Goal: Task Accomplishment & Management: Use online tool/utility

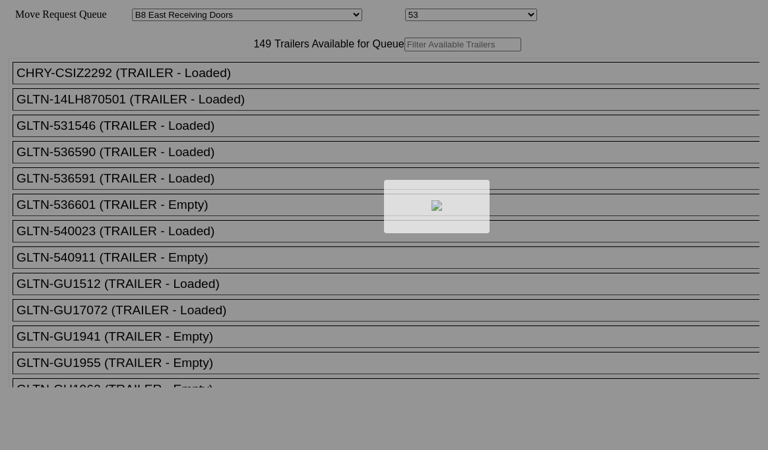
select select "536"
select select "8221"
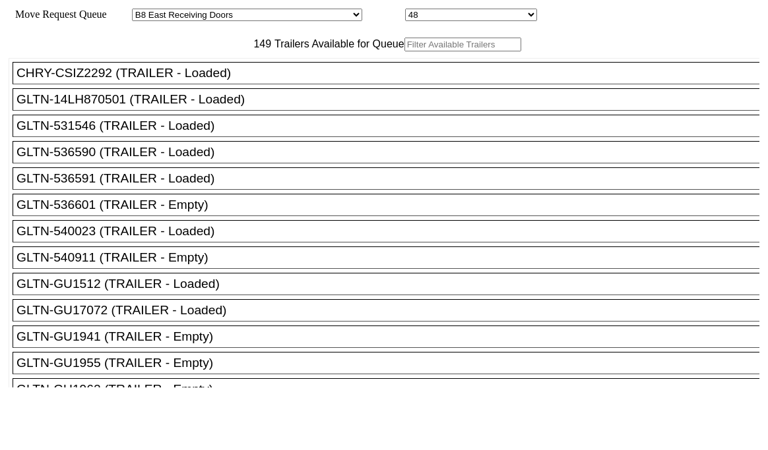
drag, startPoint x: 0, startPoint y: 0, endPoint x: 217, endPoint y: 77, distance: 230.3
click at [404, 51] on input "text" at bounding box center [462, 45] width 117 height 14
paste input "STTU432164"
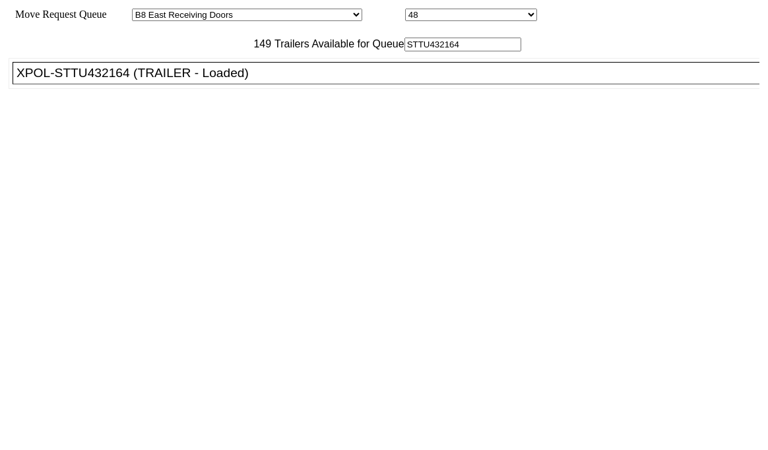
type input "STTU432164"
click at [197, 89] on ul "CHRY-CSIZ2292 (TRAILER - Loaded) GLTN-14LH870501 (TRAILER - Loaded) GLTN-531546…" at bounding box center [385, 73] width 752 height 31
click at [196, 80] on div "XPOL-STTU432164 (TRAILER - Loaded)" at bounding box center [391, 73] width 751 height 15
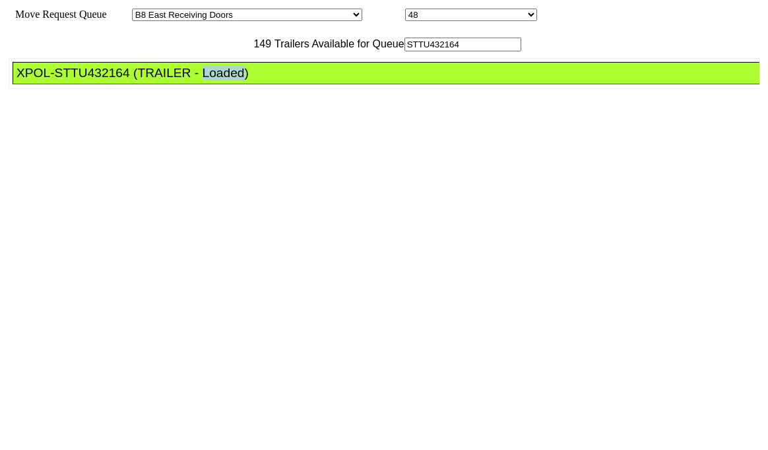
click at [196, 80] on div "XPOL-STTU432164 (TRAILER - Loaded)" at bounding box center [391, 73] width 751 height 15
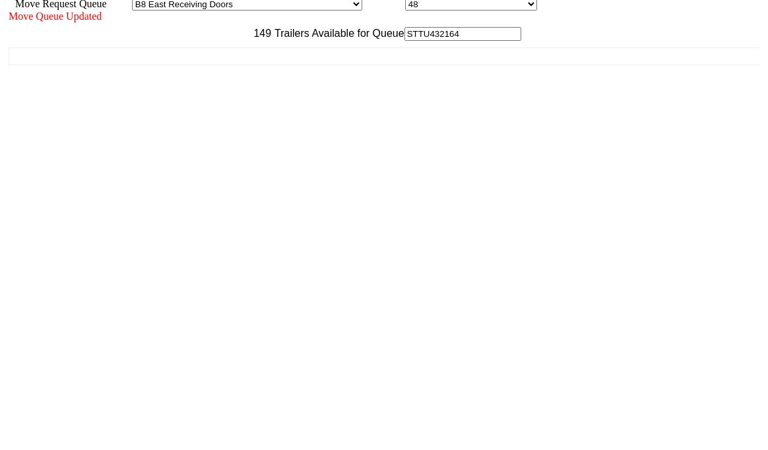
scroll to position [13, 0]
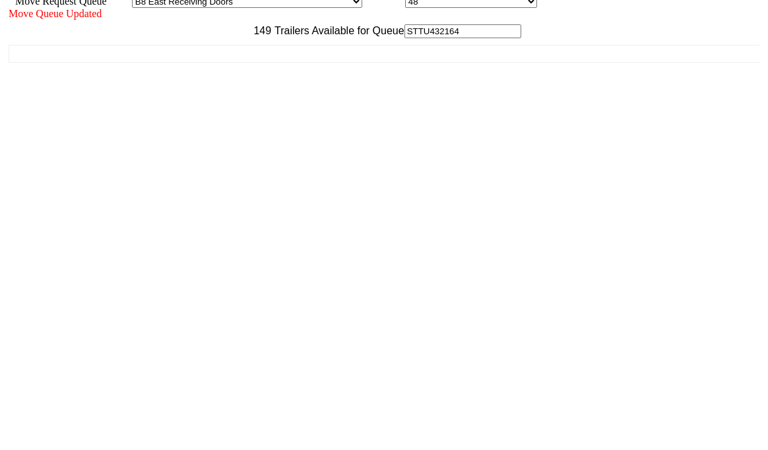
click at [642, 423] on div "Move Queue Updated 149 Trailers Available for Queue STTU432164 CHRY-CSIZ2292 (T…" at bounding box center [384, 216] width 751 height 416
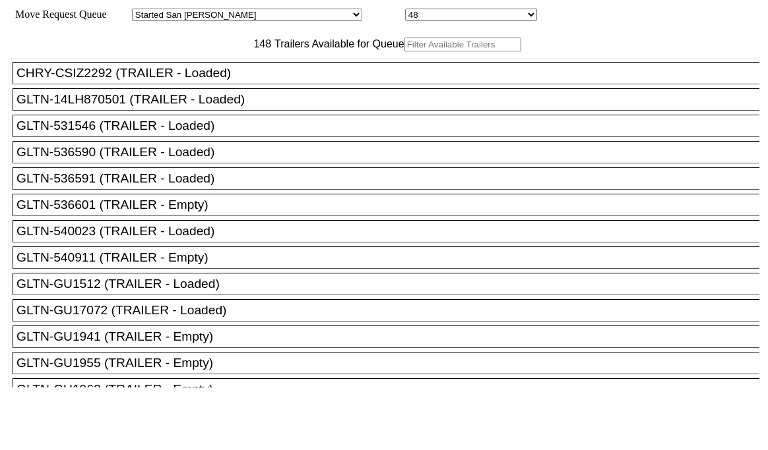
click at [404, 51] on input "text" at bounding box center [462, 45] width 117 height 14
type input "V"
paste input "XPOU414673"
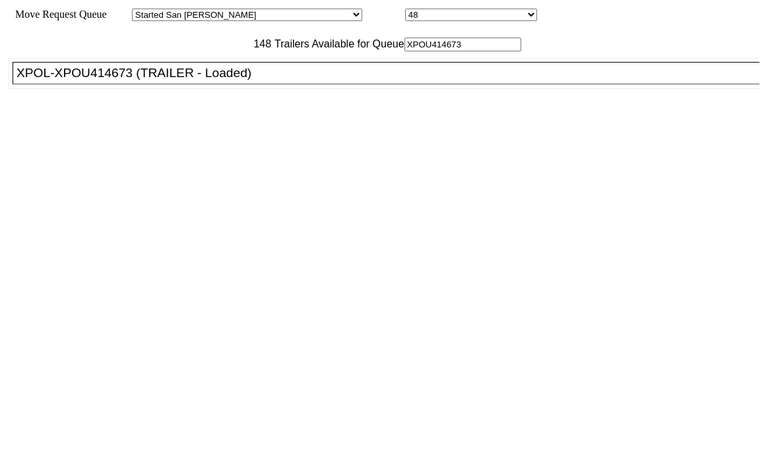
type input "XPOU414673"
click at [218, 80] on div "XPOL-XPOU414673 (TRAILER - Loaded)" at bounding box center [391, 73] width 751 height 15
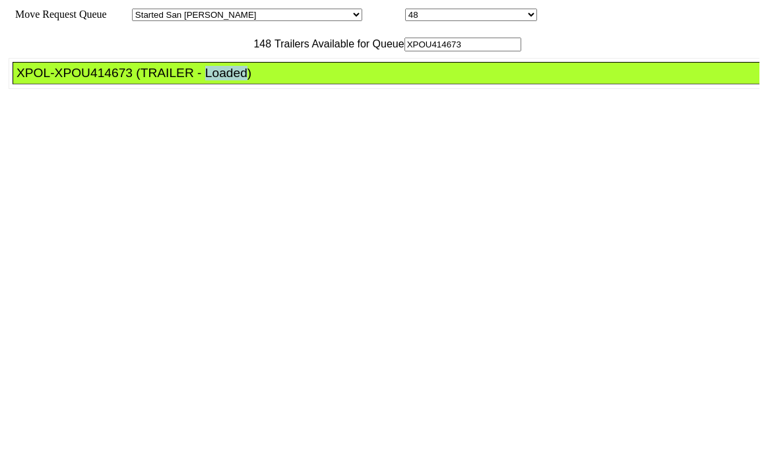
drag, startPoint x: 218, startPoint y: 104, endPoint x: 625, endPoint y: 295, distance: 448.8
click at [220, 80] on div "XPOL-XPOU414673 (TRAILER - Loaded)" at bounding box center [391, 73] width 751 height 15
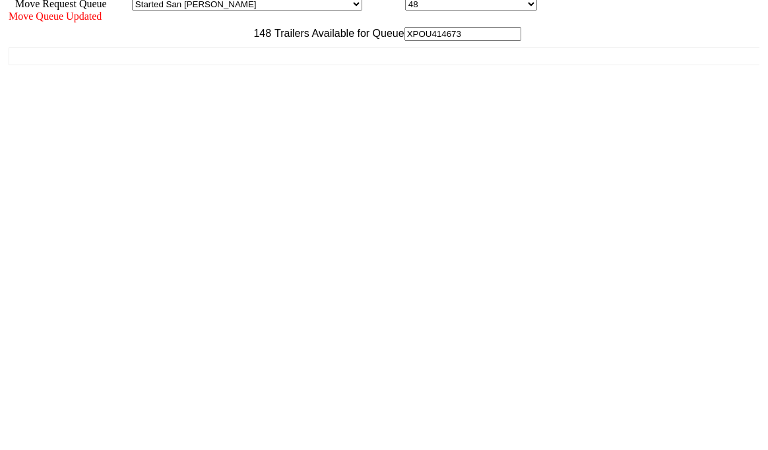
scroll to position [13, 0]
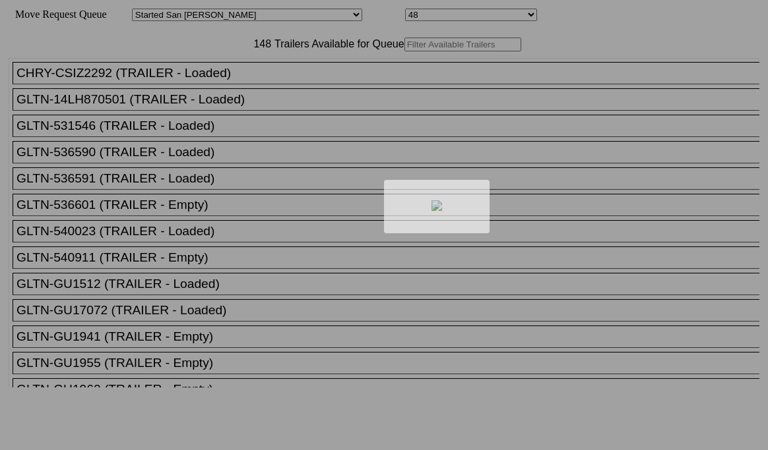
click at [199, 70] on div at bounding box center [384, 225] width 768 height 450
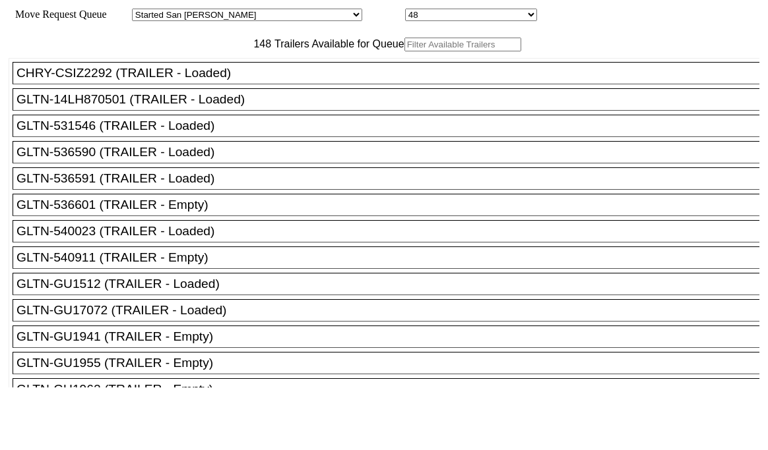
click at [404, 51] on input "text" at bounding box center [462, 45] width 117 height 14
paste input "180046"
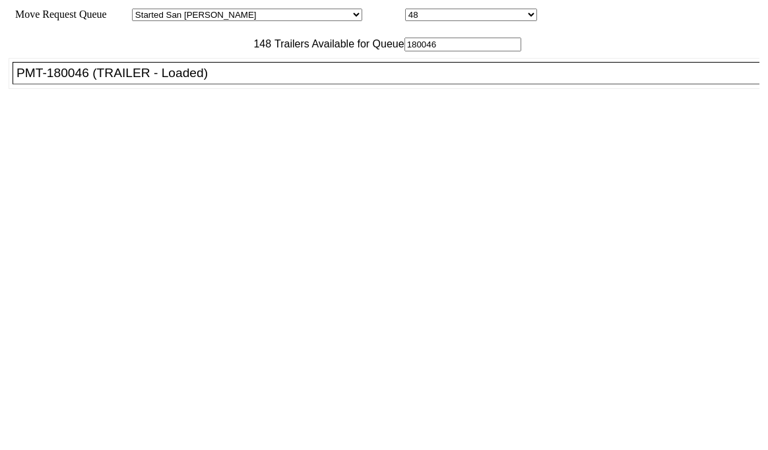
type input "180046"
click at [198, 80] on div "PMT-180046 (TRAILER - Loaded)" at bounding box center [391, 73] width 751 height 15
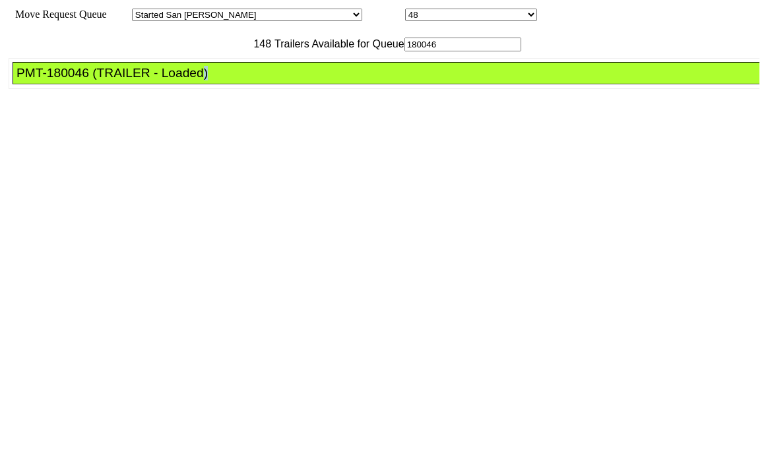
click at [198, 80] on div "PMT-180046 (TRAILER - Loaded)" at bounding box center [391, 73] width 751 height 15
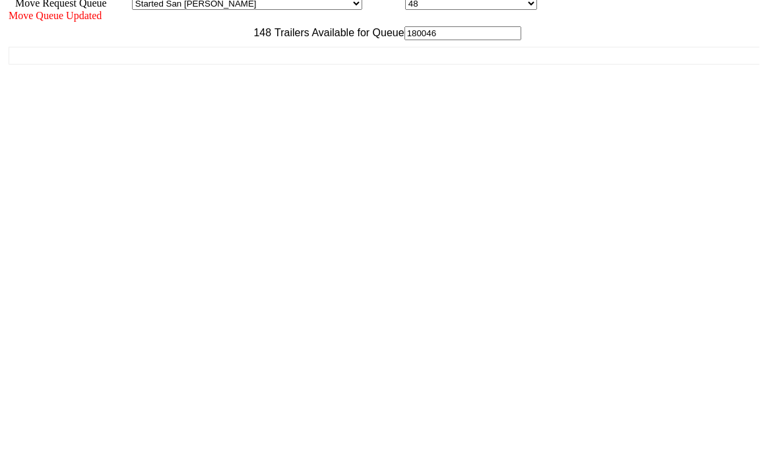
scroll to position [13, 0]
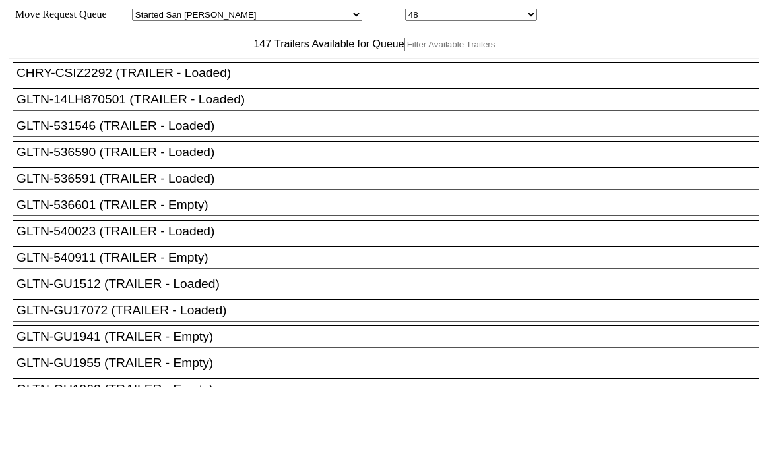
click at [404, 51] on input "text" at bounding box center [462, 45] width 117 height 14
paste input "615965"
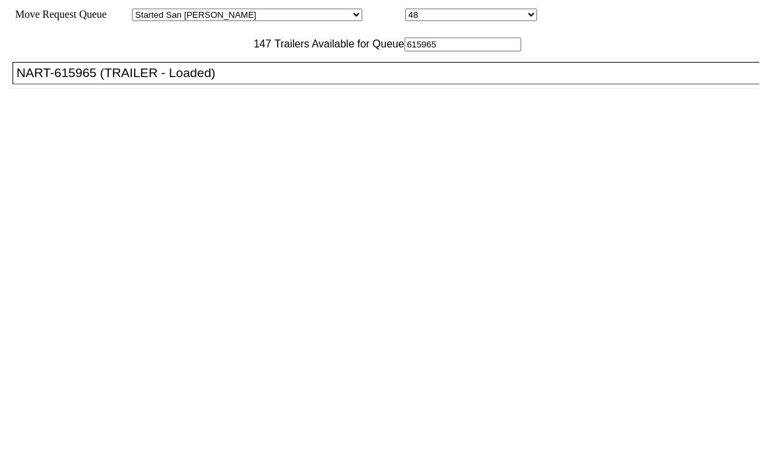
type input "615965"
click at [198, 80] on div "NART-615965 (TRAILER - Loaded)" at bounding box center [391, 73] width 751 height 15
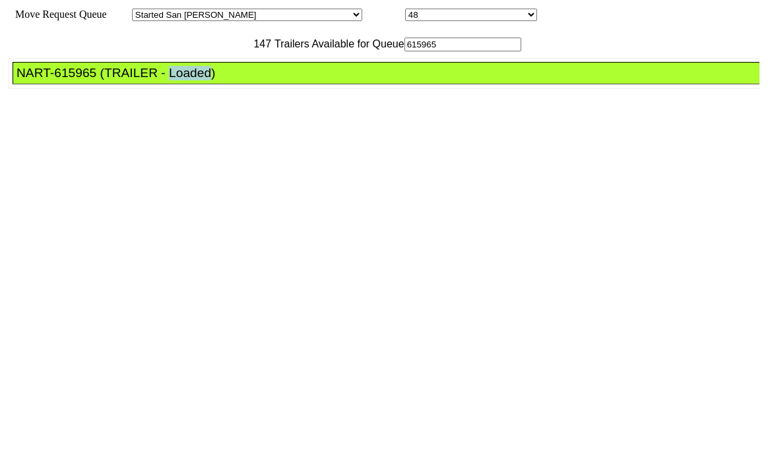
click at [198, 80] on div "NART-615965 (TRAILER - Loaded)" at bounding box center [391, 73] width 751 height 15
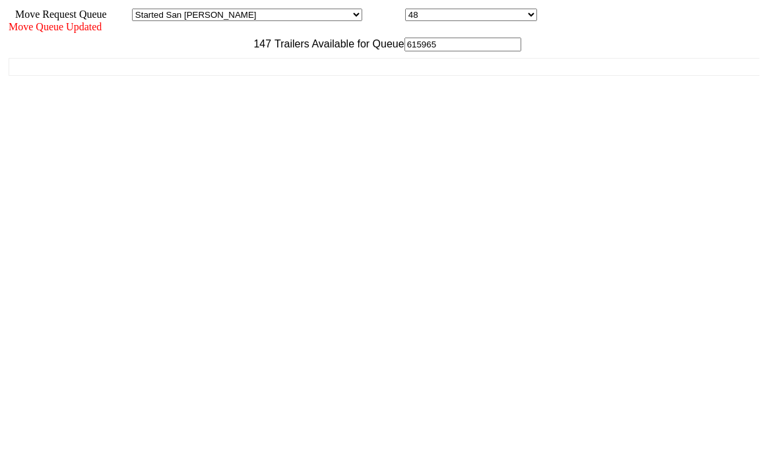
scroll to position [13, 0]
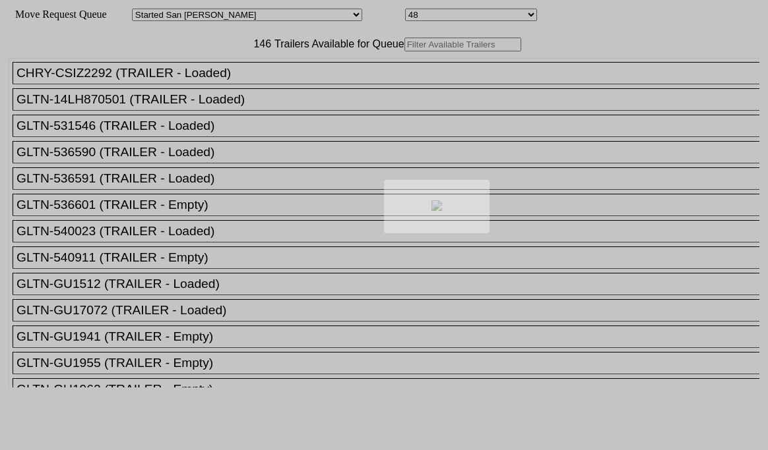
click at [255, 73] on div at bounding box center [384, 225] width 768 height 450
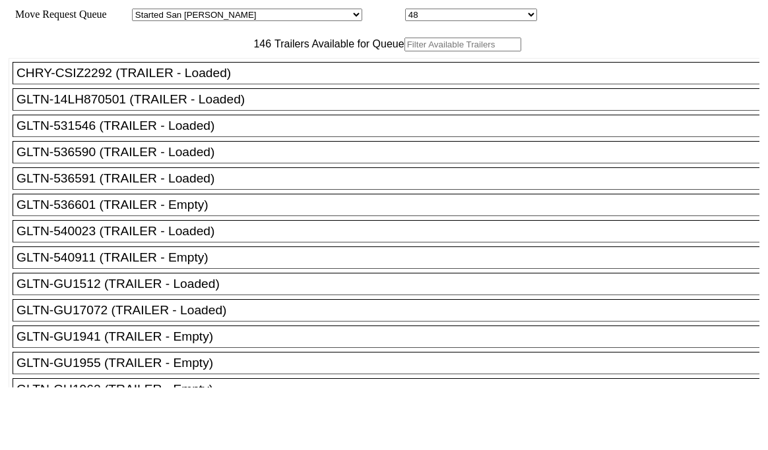
click at [404, 51] on input "text" at bounding box center [462, 45] width 117 height 14
paste input "HLXU8598781"
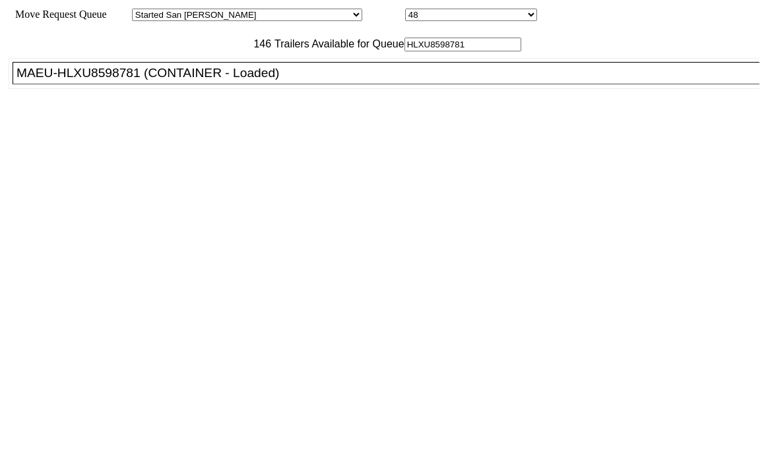
type input "HLXU8598781"
click at [212, 80] on div "MAEU-HLXU8598781 (CONTAINER - Loaded)" at bounding box center [391, 73] width 751 height 15
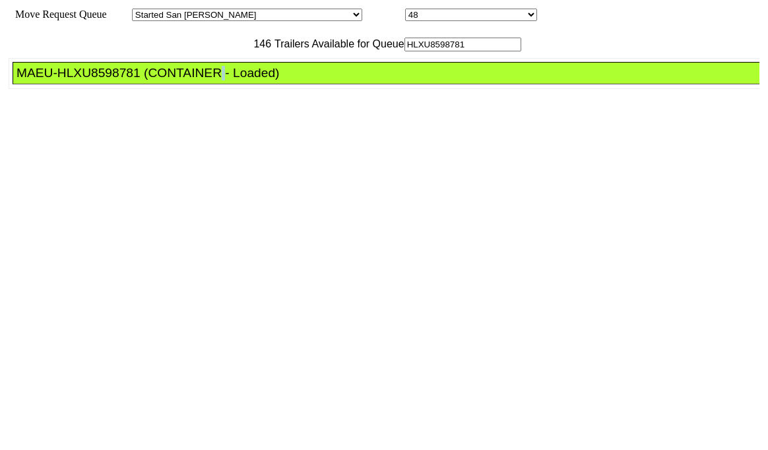
click at [212, 80] on div "MAEU-HLXU8598781 (CONTAINER - Loaded)" at bounding box center [391, 73] width 751 height 15
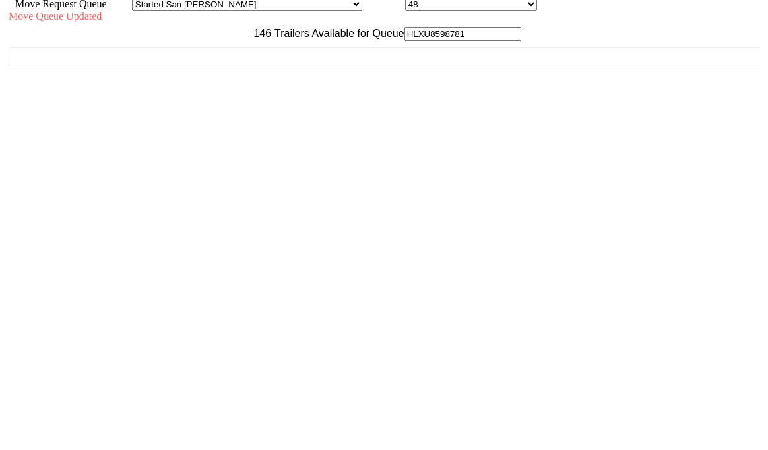
scroll to position [13, 0]
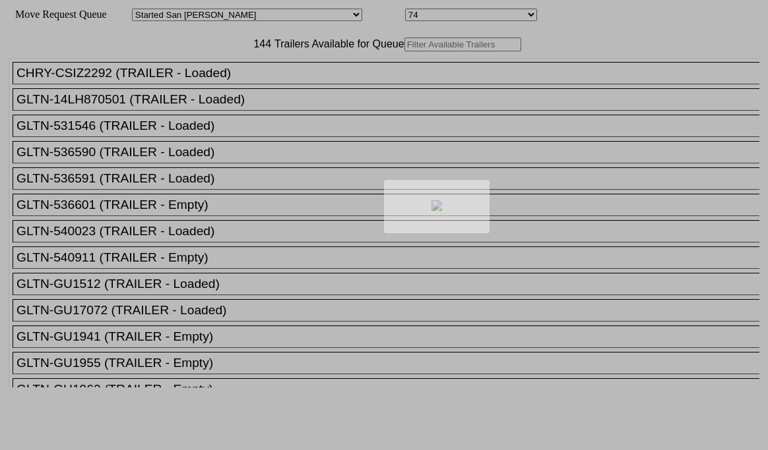
click at [239, 69] on div at bounding box center [384, 225] width 768 height 450
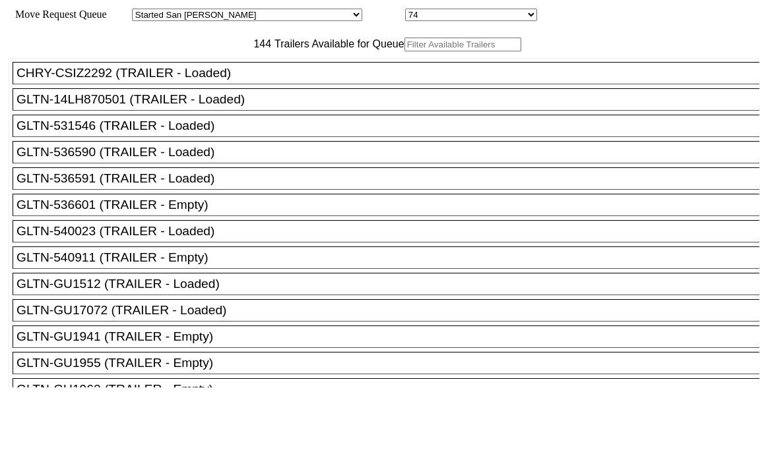
click at [404, 51] on input "text" at bounding box center [462, 45] width 117 height 14
paste input "516723"
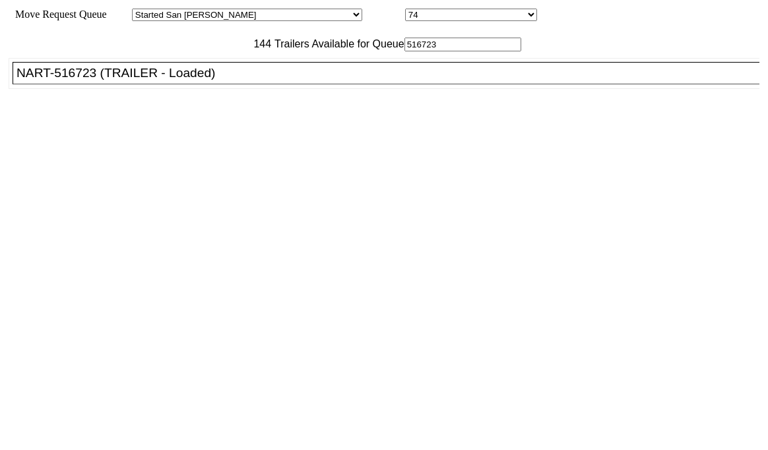
type input "516723"
click at [206, 80] on div "NART-516723 (TRAILER - Loaded)" at bounding box center [391, 73] width 751 height 15
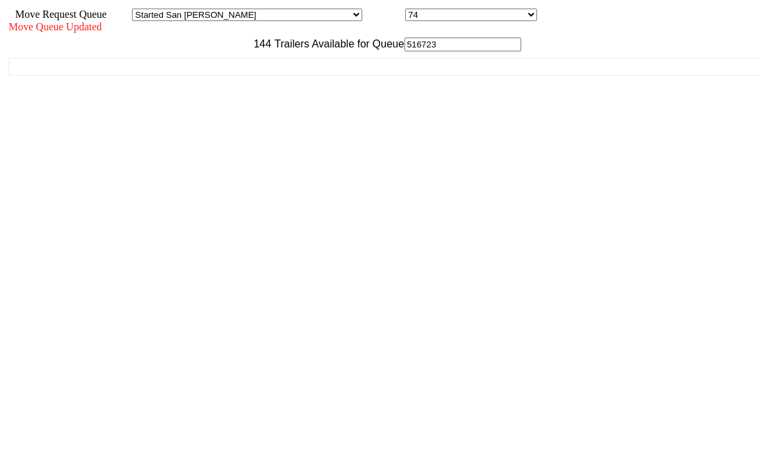
scroll to position [13, 0]
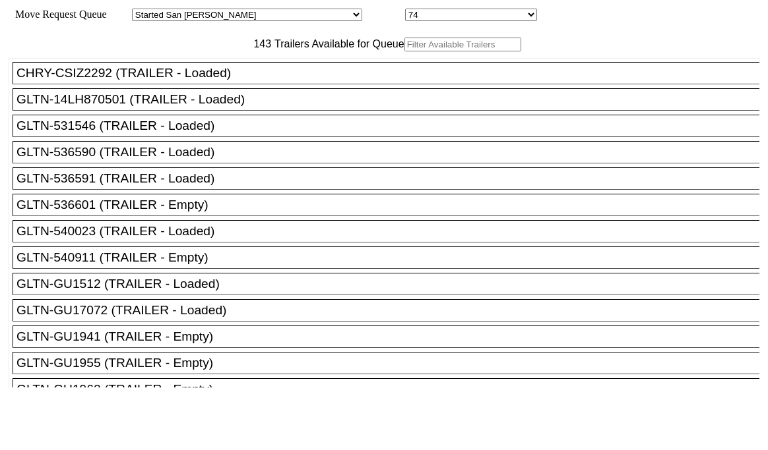
click at [404, 51] on input "text" at bounding box center [462, 45] width 117 height 14
paste input "XPOU421340"
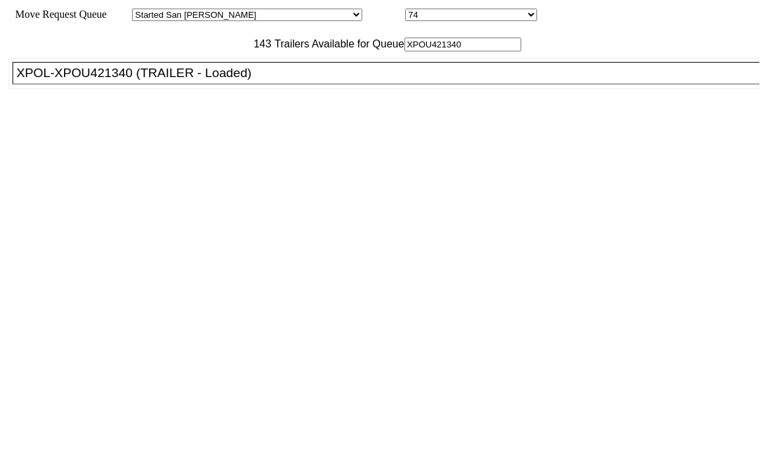
type input "XPOU421340"
click at [210, 80] on div "XPOL-XPOU421340 (TRAILER - Loaded)" at bounding box center [391, 73] width 751 height 15
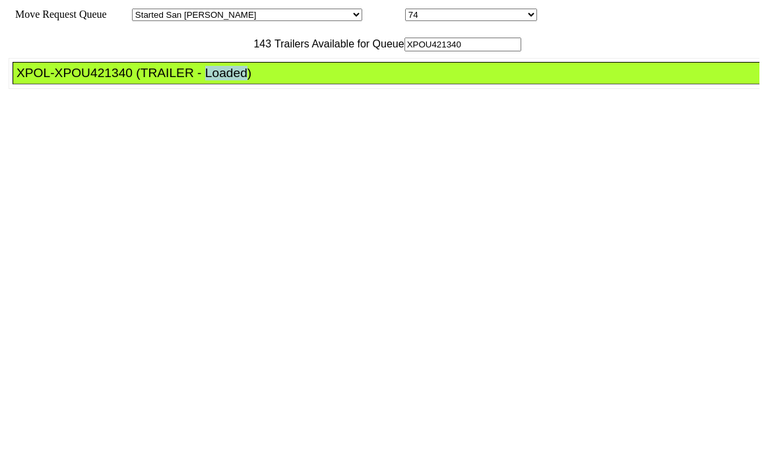
click at [210, 80] on div "XPOL-XPOU421340 (TRAILER - Loaded)" at bounding box center [391, 73] width 751 height 15
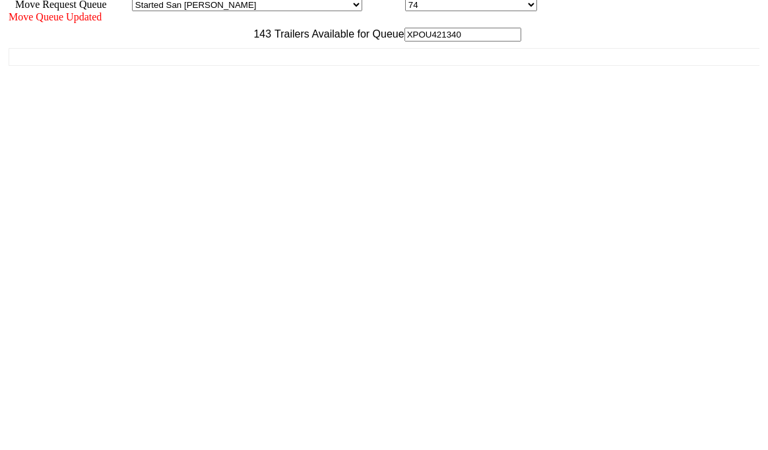
scroll to position [13, 0]
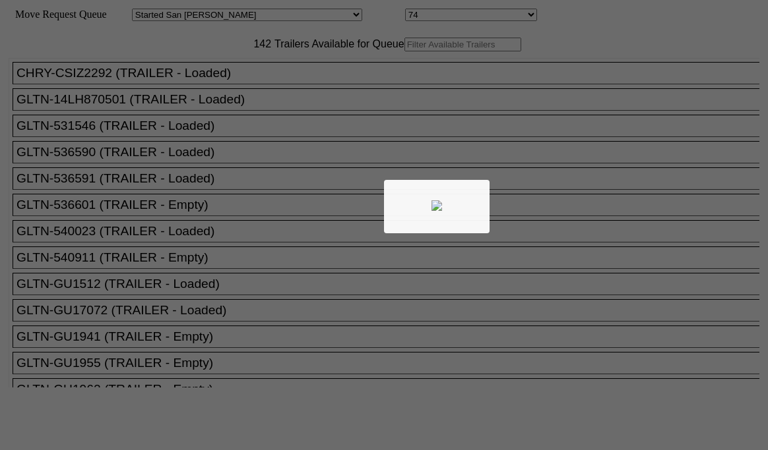
click at [261, 78] on div at bounding box center [384, 225] width 768 height 450
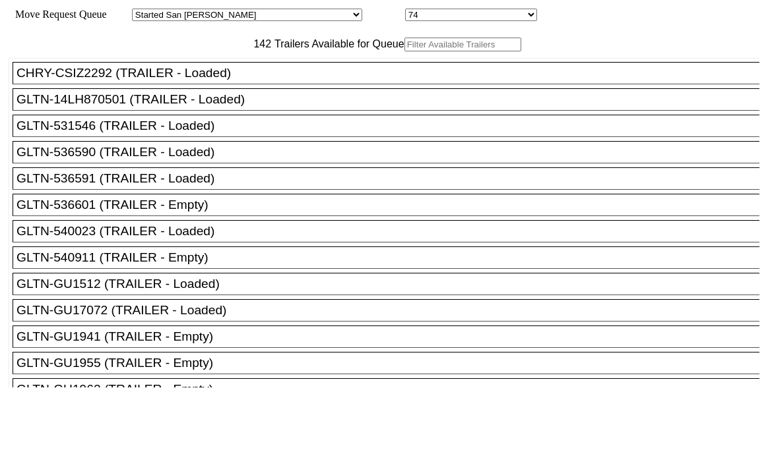
click at [404, 51] on input "text" at bounding box center [462, 45] width 117 height 14
paste input "161633"
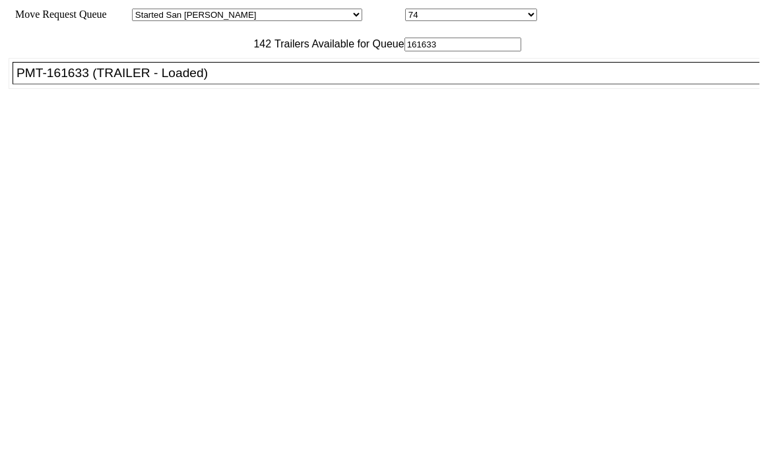
type input "161633"
click at [233, 84] on li "PMT-161633 (TRAILER - Loaded)" at bounding box center [392, 73] width 758 height 22
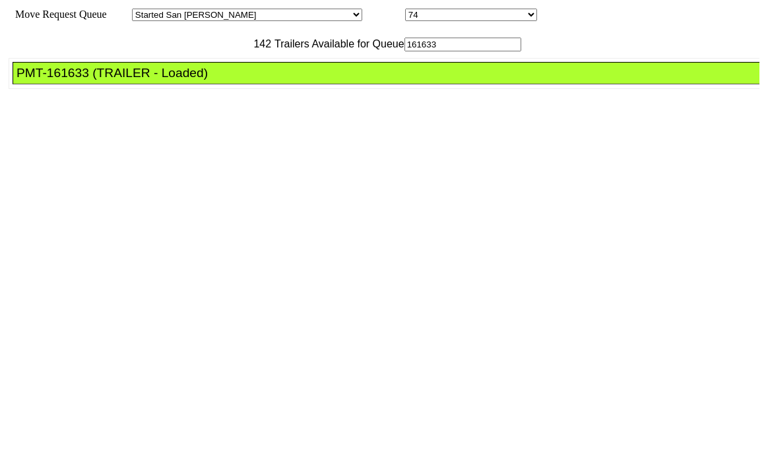
click at [233, 84] on li "PMT-161633 (TRAILER - Loaded)" at bounding box center [392, 73] width 758 height 22
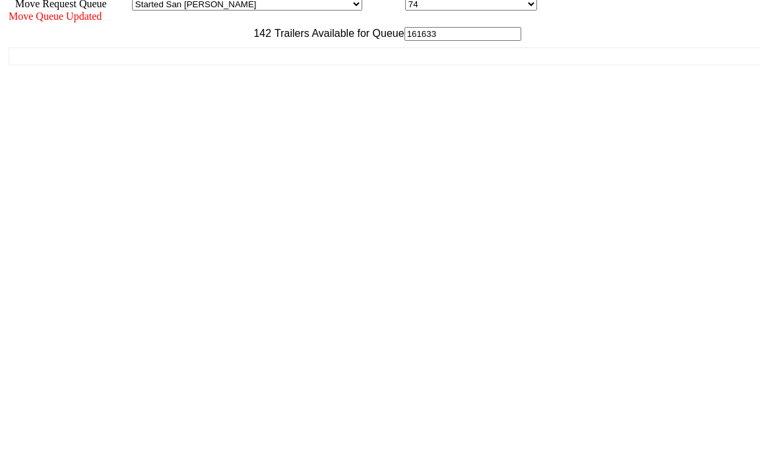
scroll to position [13, 0]
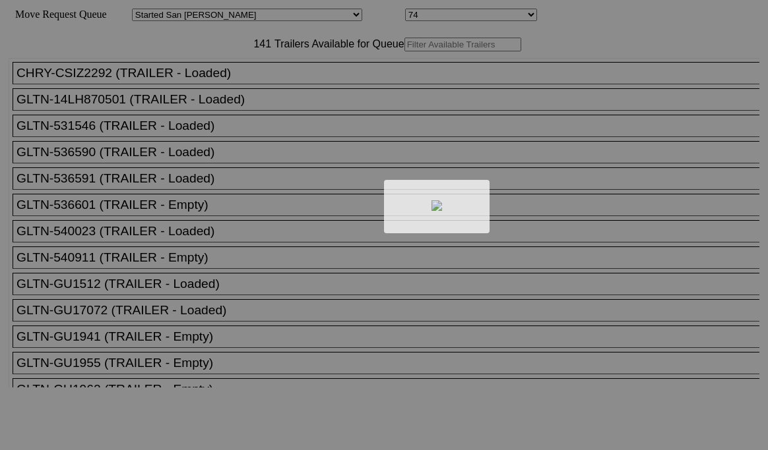
click at [231, 77] on div at bounding box center [384, 225] width 768 height 450
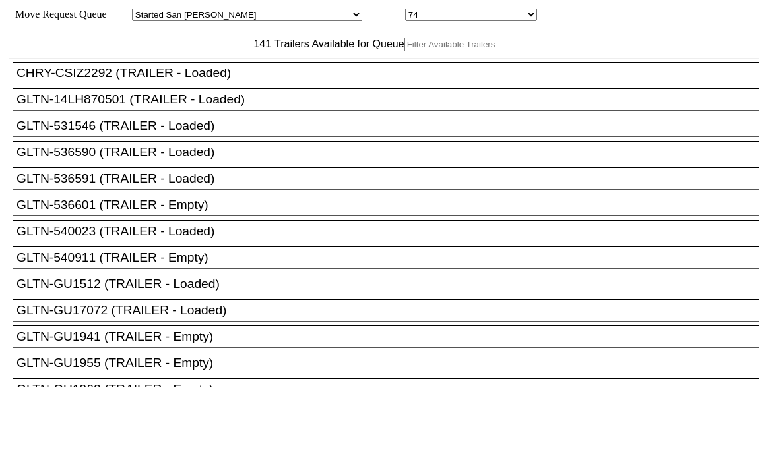
click at [404, 51] on input "text" at bounding box center [462, 45] width 117 height 14
paste input "HGIU643814"
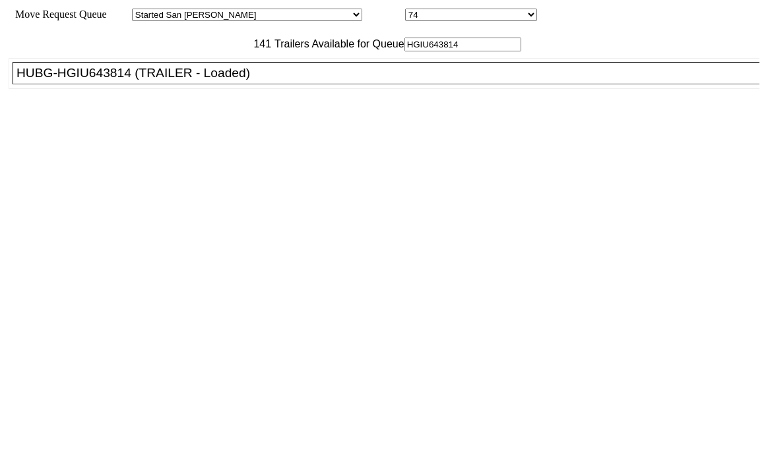
type input "HGIU643814"
click at [218, 80] on div "HUBG-HGIU643814 (TRAILER - Loaded)" at bounding box center [391, 73] width 751 height 15
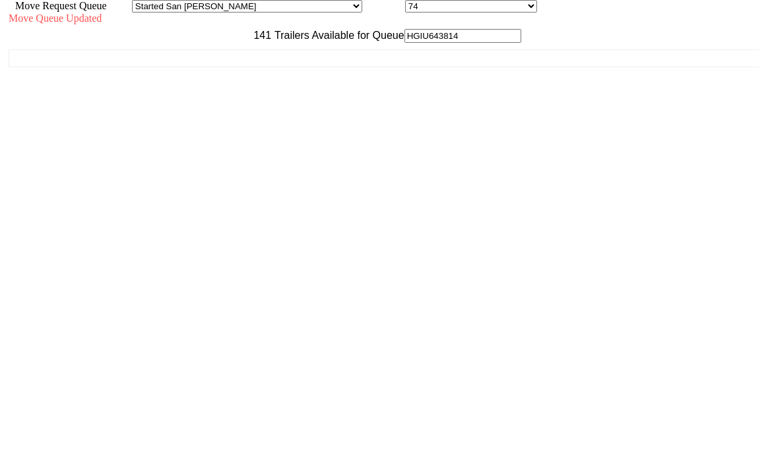
scroll to position [13, 0]
